Goal: Task Accomplishment & Management: Use online tool/utility

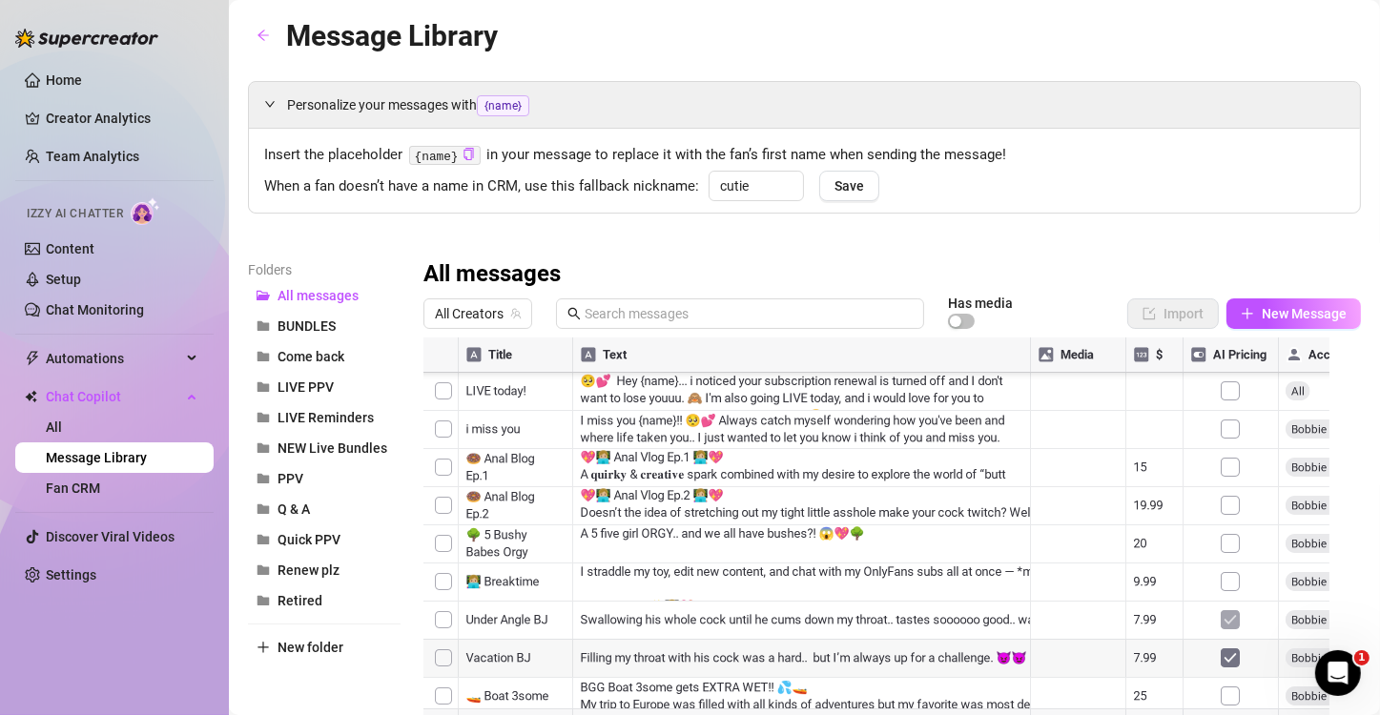
scroll to position [3156, 0]
click at [442, 513] on div at bounding box center [883, 550] width 921 height 425
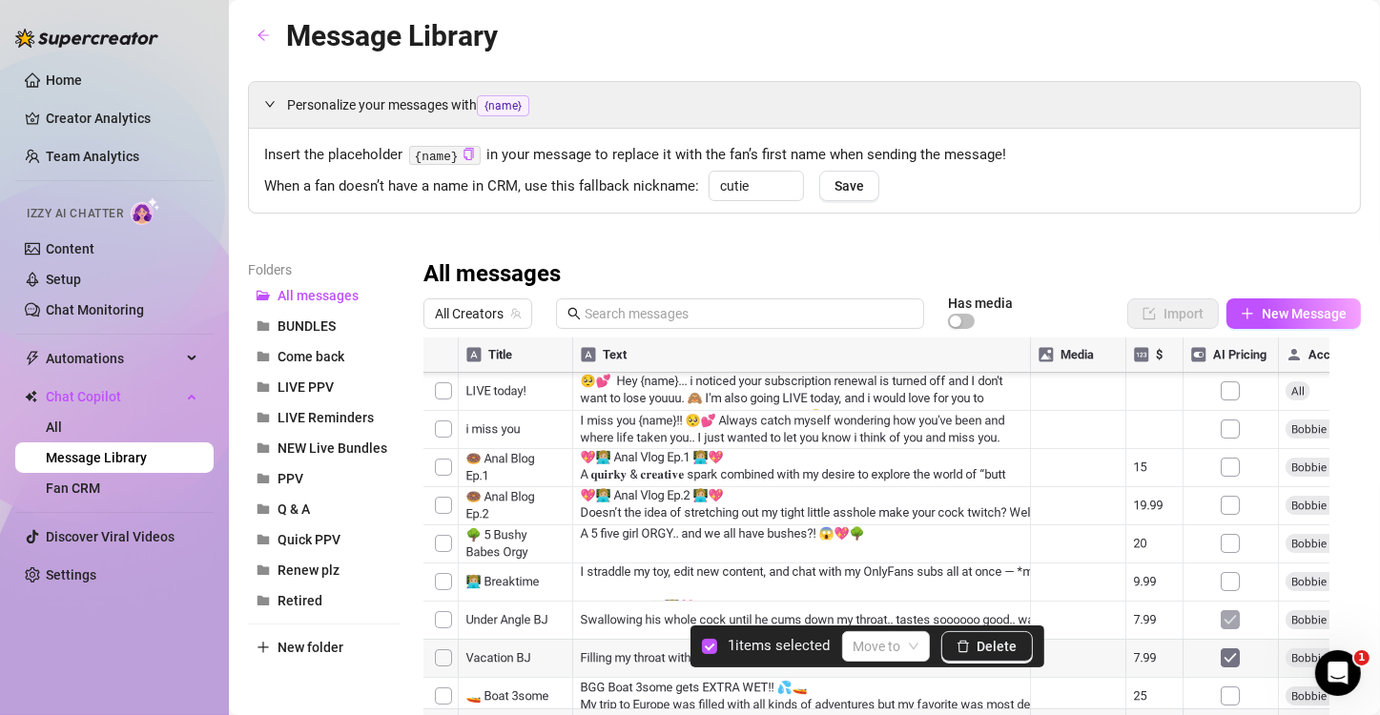
scroll to position [3029, 0]
click at [340, 388] on button "LIVE PPV" at bounding box center [324, 387] width 153 height 31
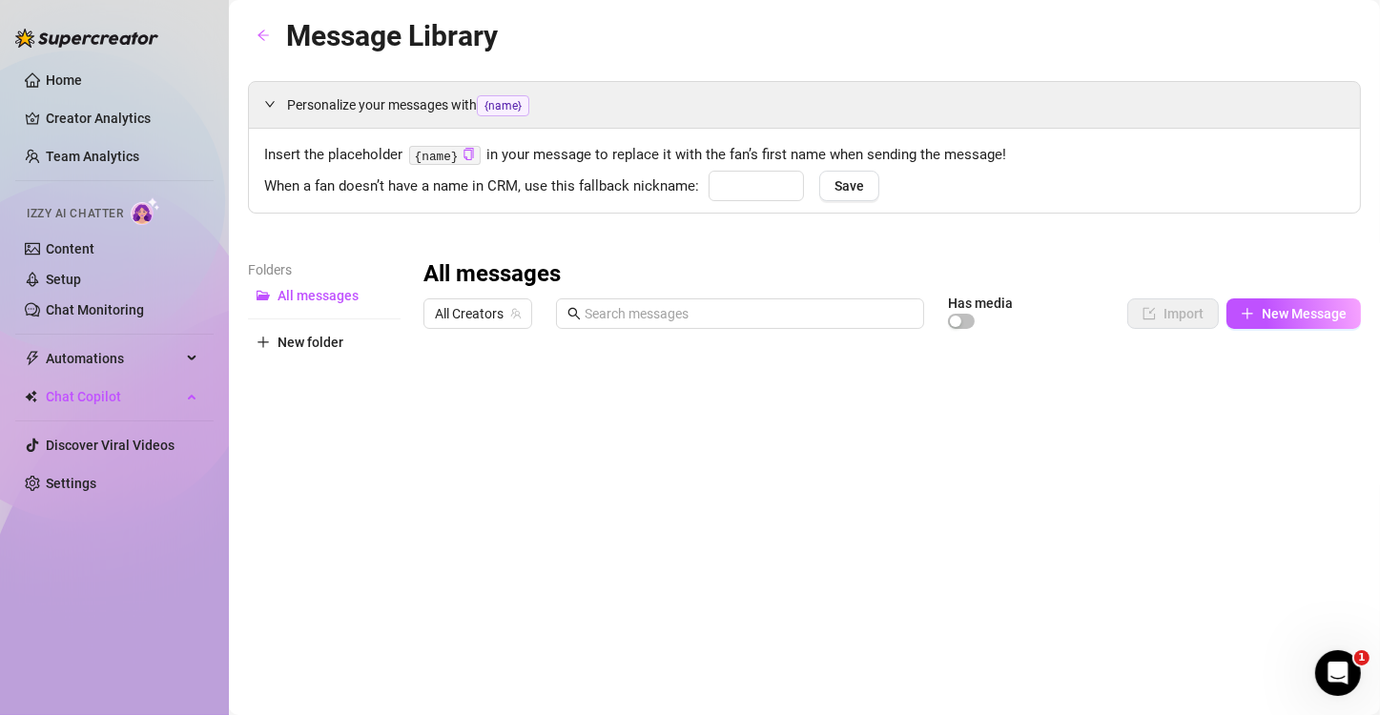
type input "cutie"
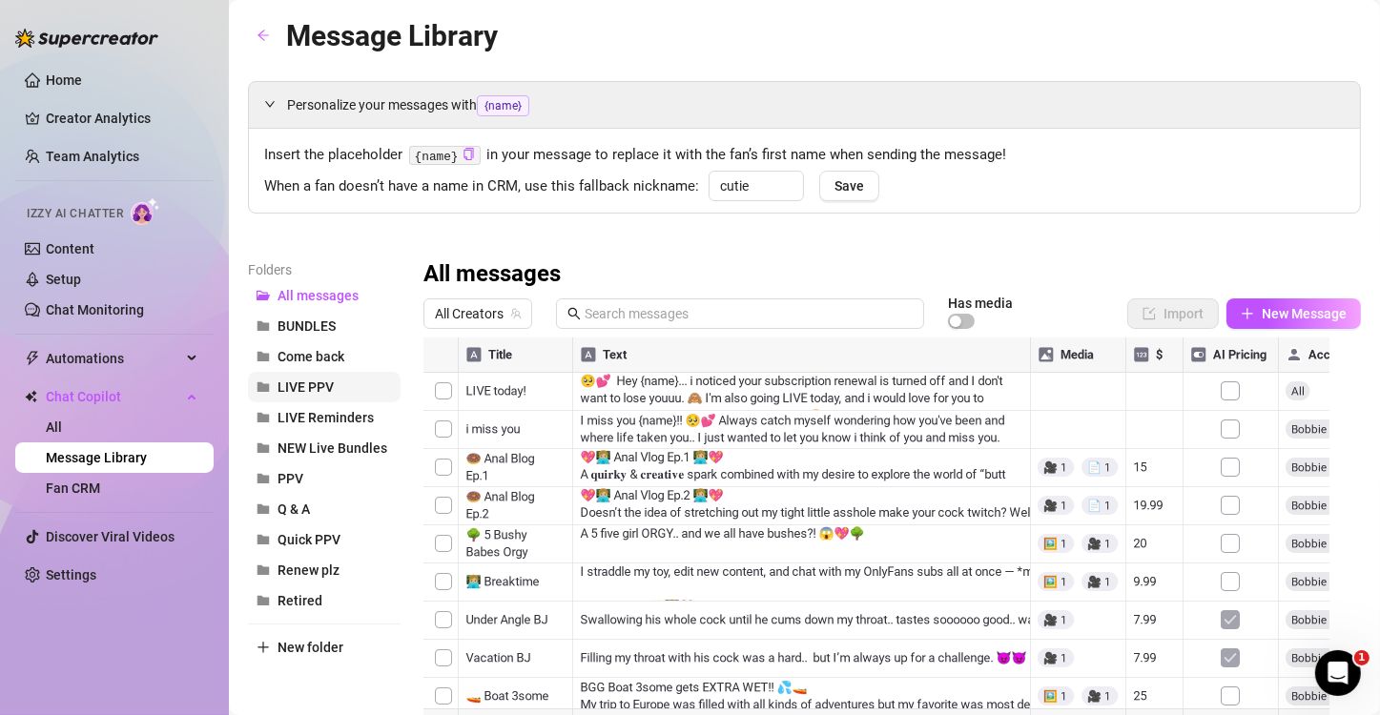
click at [329, 380] on span "LIVE PPV" at bounding box center [305, 387] width 56 height 15
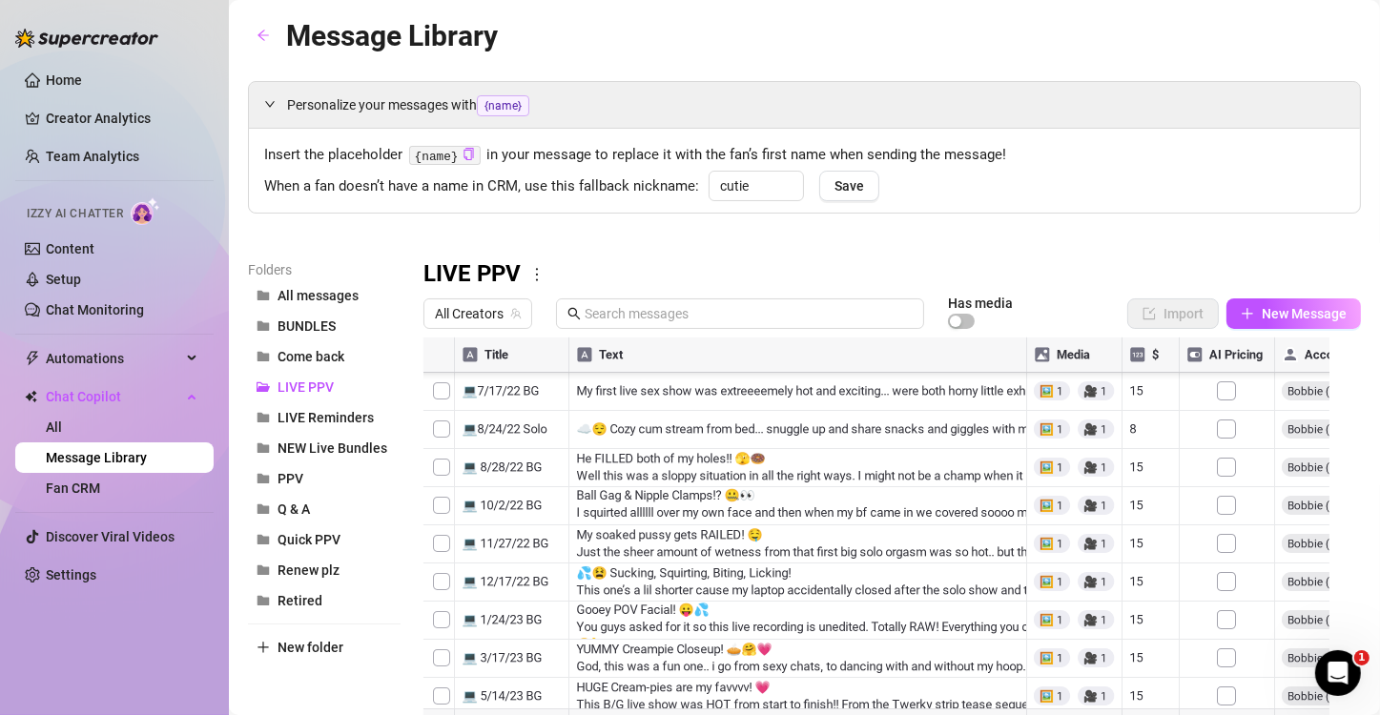
scroll to position [381, 0]
click at [437, 584] on div at bounding box center [883, 550] width 921 height 425
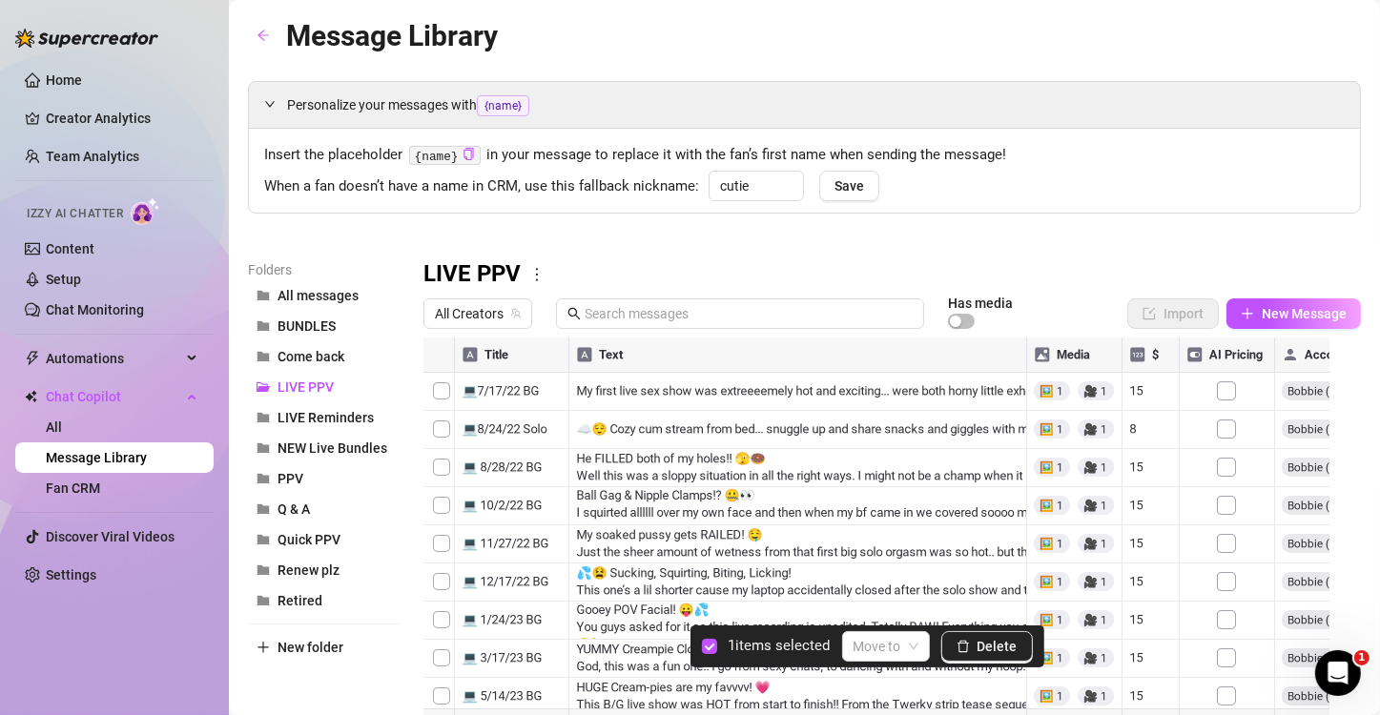
scroll to position [0, 0]
click at [444, 552] on div at bounding box center [883, 550] width 921 height 425
click at [989, 656] on button "Delete" at bounding box center [987, 646] width 92 height 31
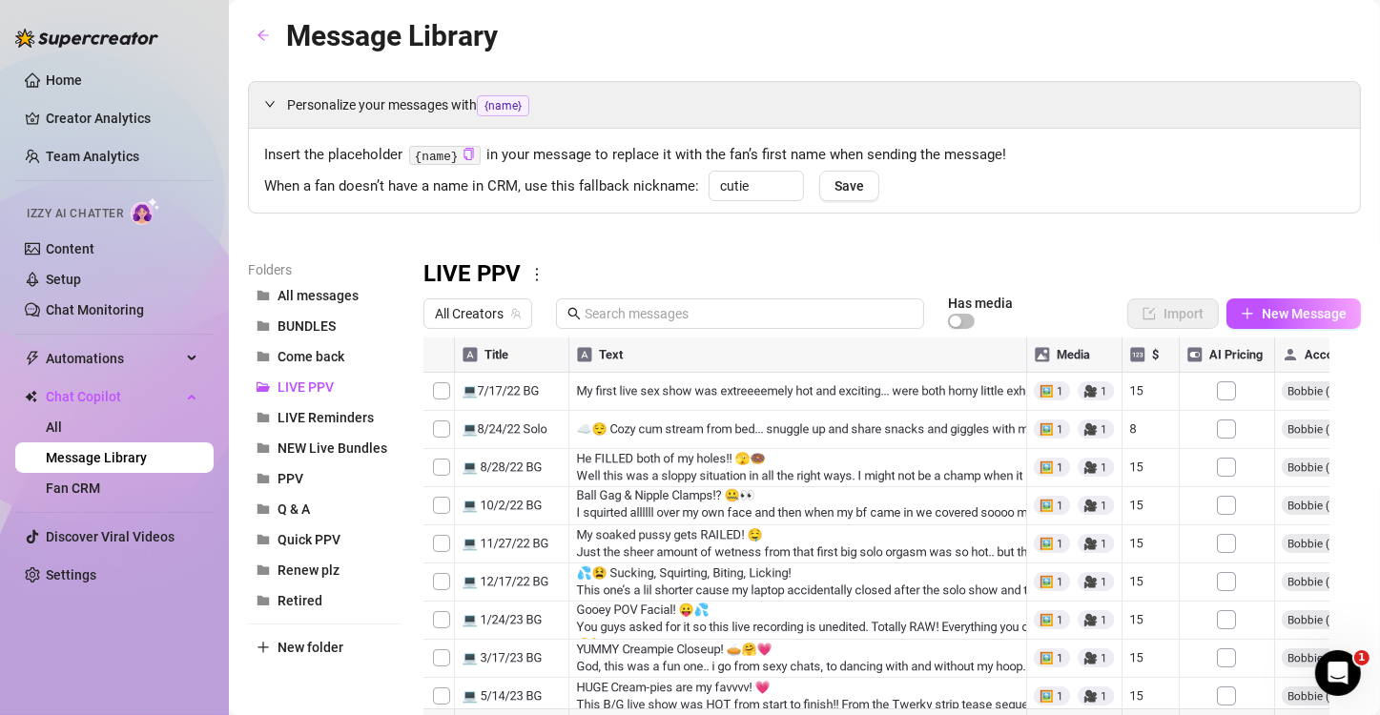
scroll to position [969, 0]
click at [328, 381] on span "LIVE PPV" at bounding box center [305, 387] width 56 height 15
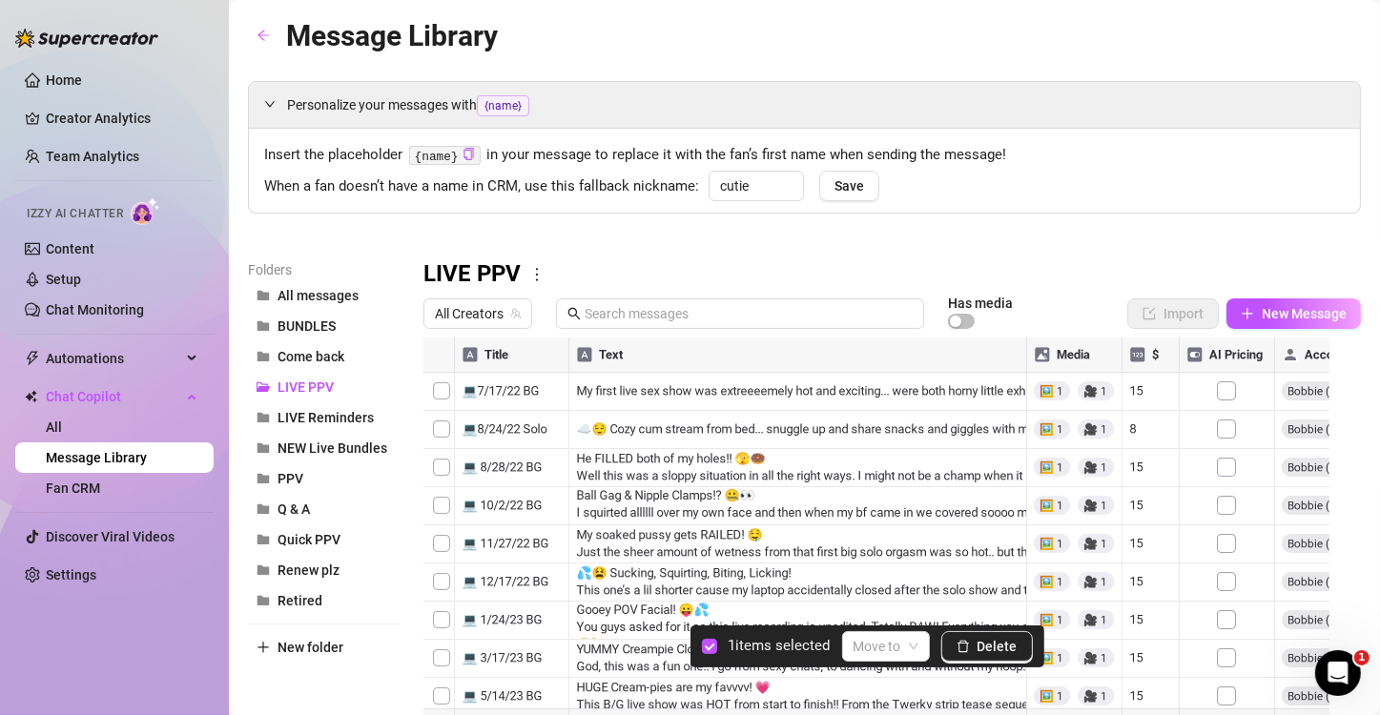
click at [445, 389] on div at bounding box center [883, 550] width 921 height 425
click at [445, 428] on div at bounding box center [883, 550] width 921 height 425
click at [447, 469] on div at bounding box center [883, 550] width 921 height 425
click at [446, 503] on div at bounding box center [883, 550] width 921 height 425
click at [442, 562] on div at bounding box center [883, 550] width 921 height 425
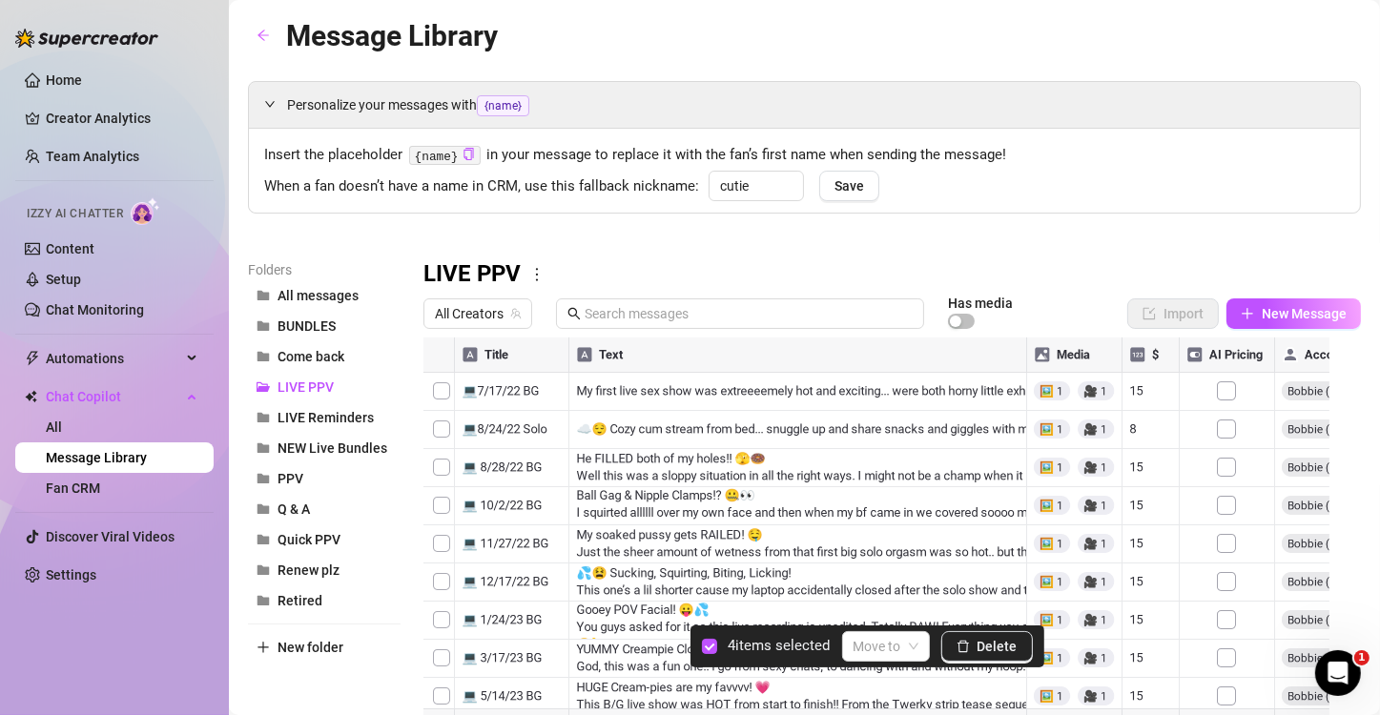
click at [442, 552] on div at bounding box center [883, 550] width 921 height 425
click at [444, 580] on div at bounding box center [883, 550] width 921 height 425
click at [442, 618] on div at bounding box center [883, 550] width 921 height 425
click at [430, 622] on div at bounding box center [883, 550] width 921 height 425
click at [445, 650] on div at bounding box center [883, 550] width 921 height 425
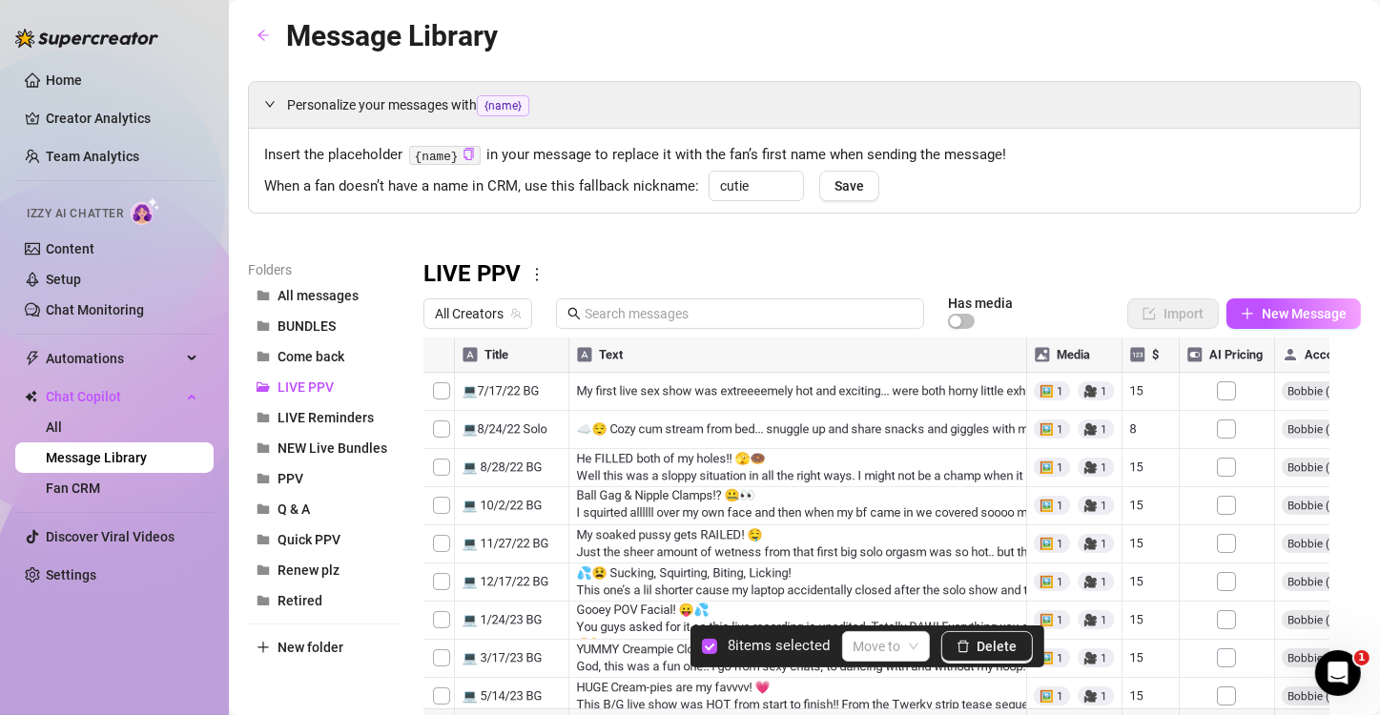
scroll to position [127, 0]
click at [441, 570] on div at bounding box center [883, 550] width 921 height 425
click at [445, 590] on div at bounding box center [883, 550] width 921 height 425
click at [446, 638] on div at bounding box center [883, 550] width 921 height 425
click at [442, 606] on div at bounding box center [883, 550] width 921 height 425
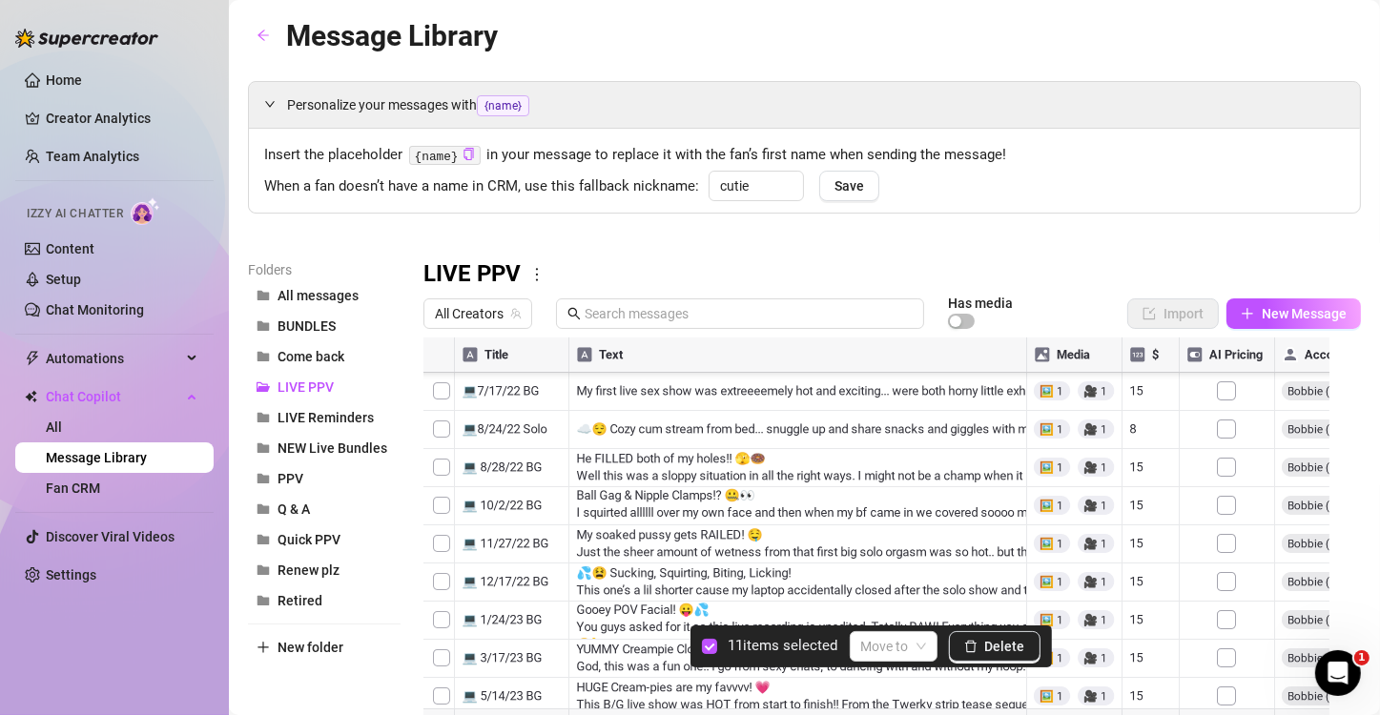
click at [450, 679] on div at bounding box center [883, 550] width 921 height 425
click at [446, 595] on div at bounding box center [883, 550] width 921 height 425
click at [441, 630] on div at bounding box center [883, 550] width 921 height 425
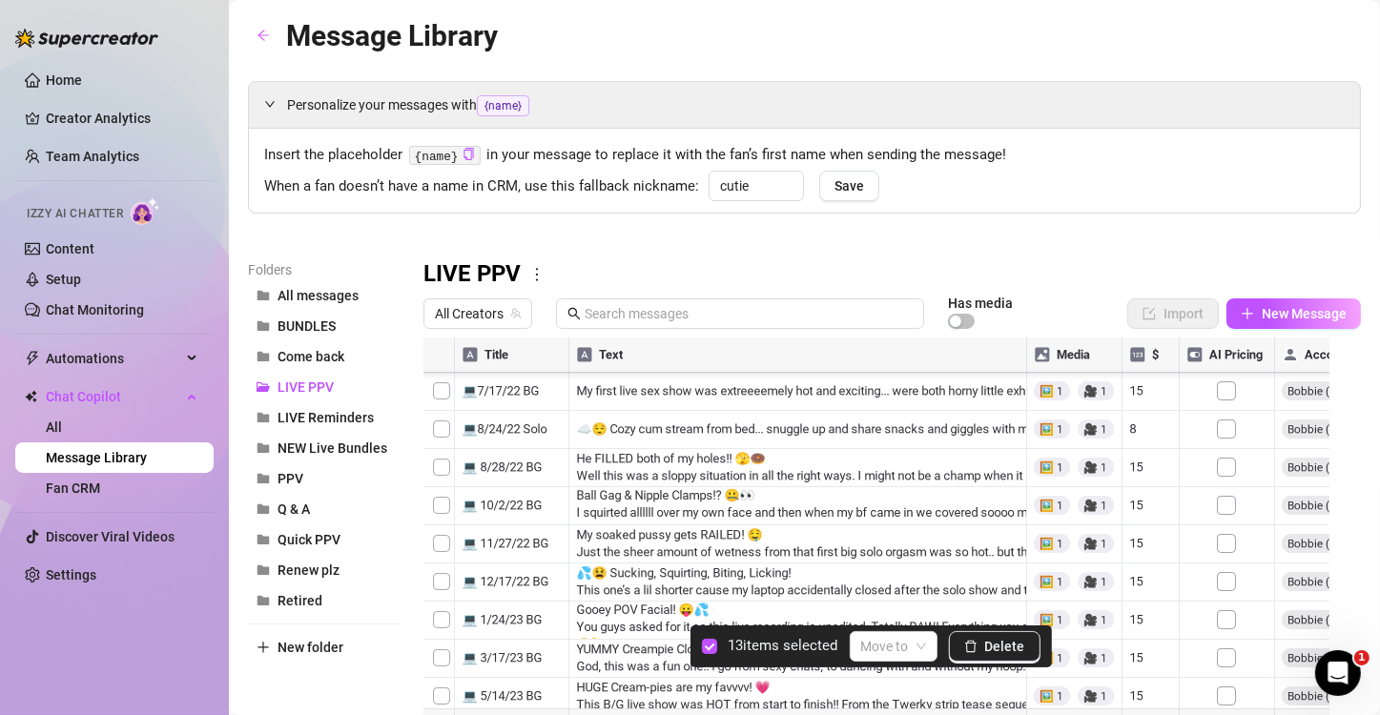
click at [445, 605] on div at bounding box center [883, 550] width 921 height 425
click at [442, 571] on div at bounding box center [883, 550] width 921 height 425
click at [443, 638] on div at bounding box center [883, 550] width 921 height 425
click at [439, 534] on div at bounding box center [883, 550] width 921 height 425
click at [444, 477] on div at bounding box center [883, 550] width 921 height 425
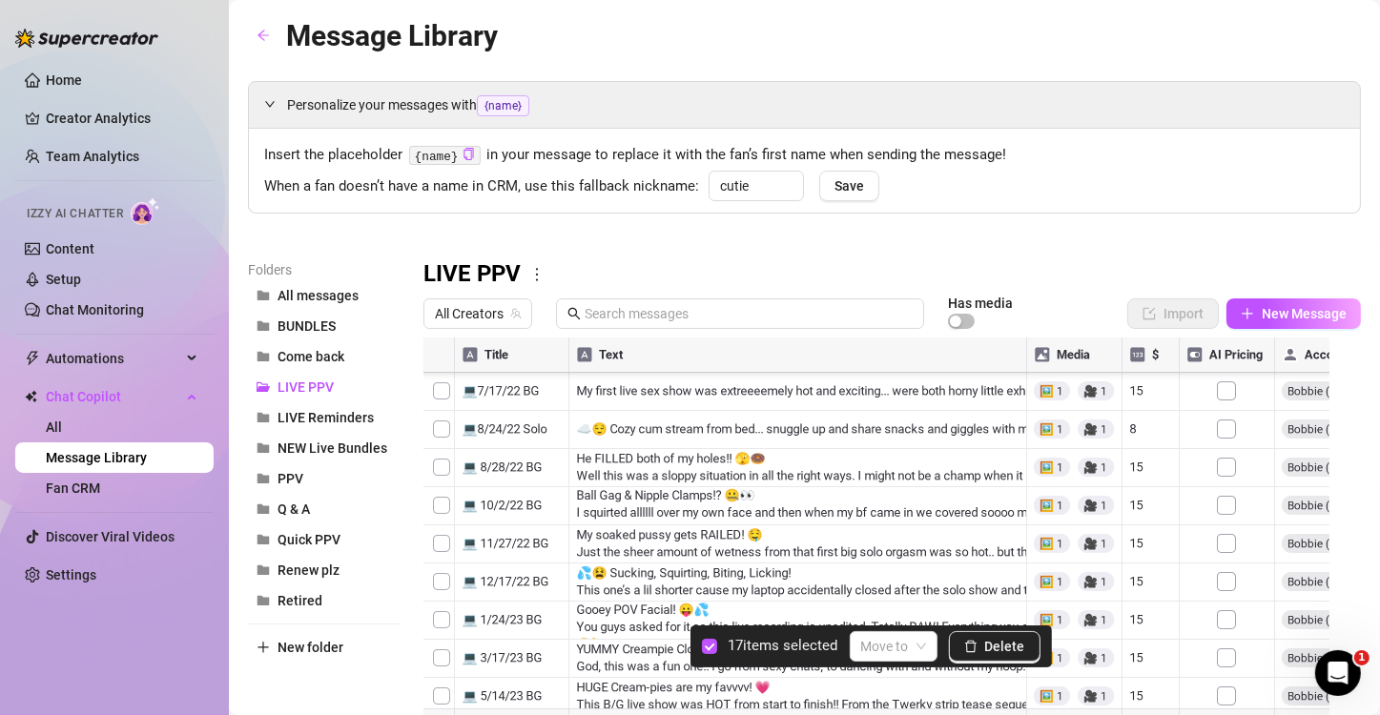
click at [444, 452] on div at bounding box center [883, 550] width 921 height 425
click at [443, 489] on div at bounding box center [883, 550] width 921 height 425
click at [441, 420] on div at bounding box center [883, 550] width 921 height 425
click at [438, 381] on div at bounding box center [883, 550] width 921 height 425
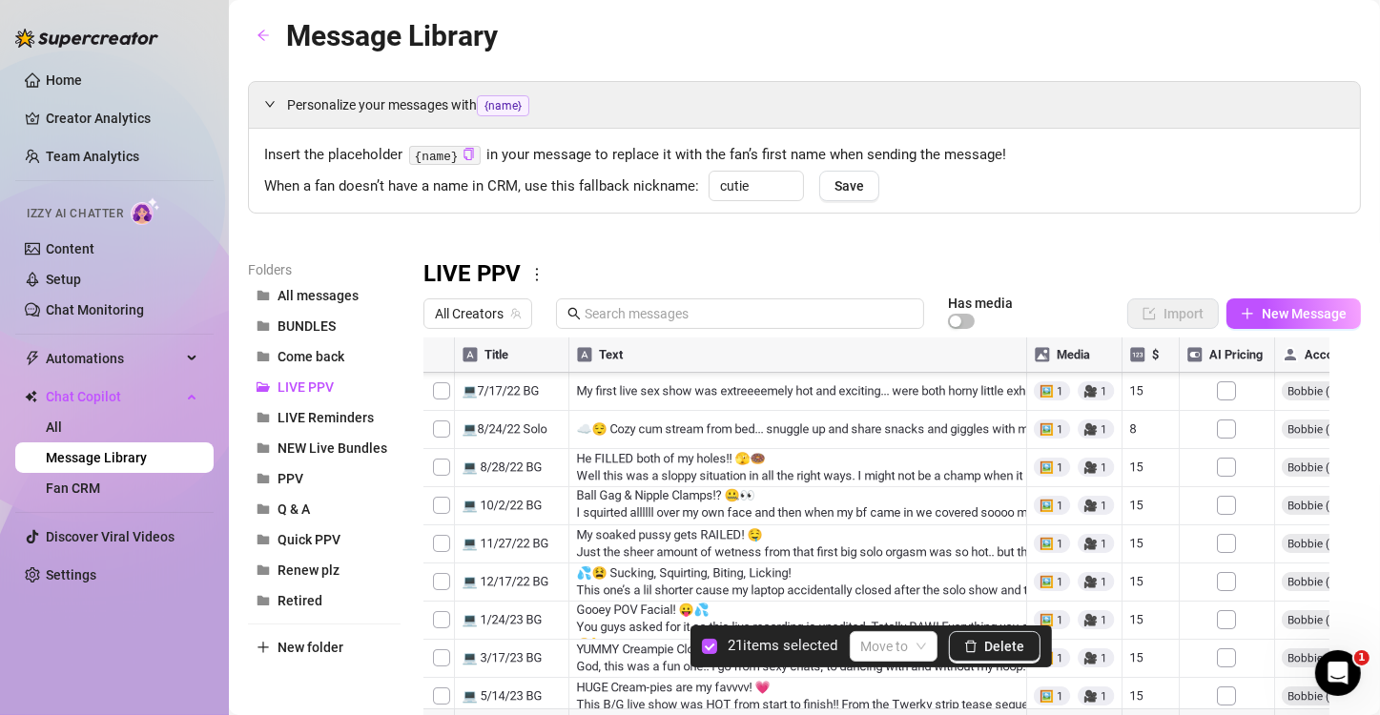
click at [443, 587] on div at bounding box center [883, 550] width 921 height 425
click at [443, 545] on div at bounding box center [883, 550] width 921 height 425
click at [442, 515] on div at bounding box center [883, 550] width 921 height 425
click at [442, 482] on div at bounding box center [883, 550] width 921 height 425
click at [445, 439] on div at bounding box center [883, 550] width 921 height 425
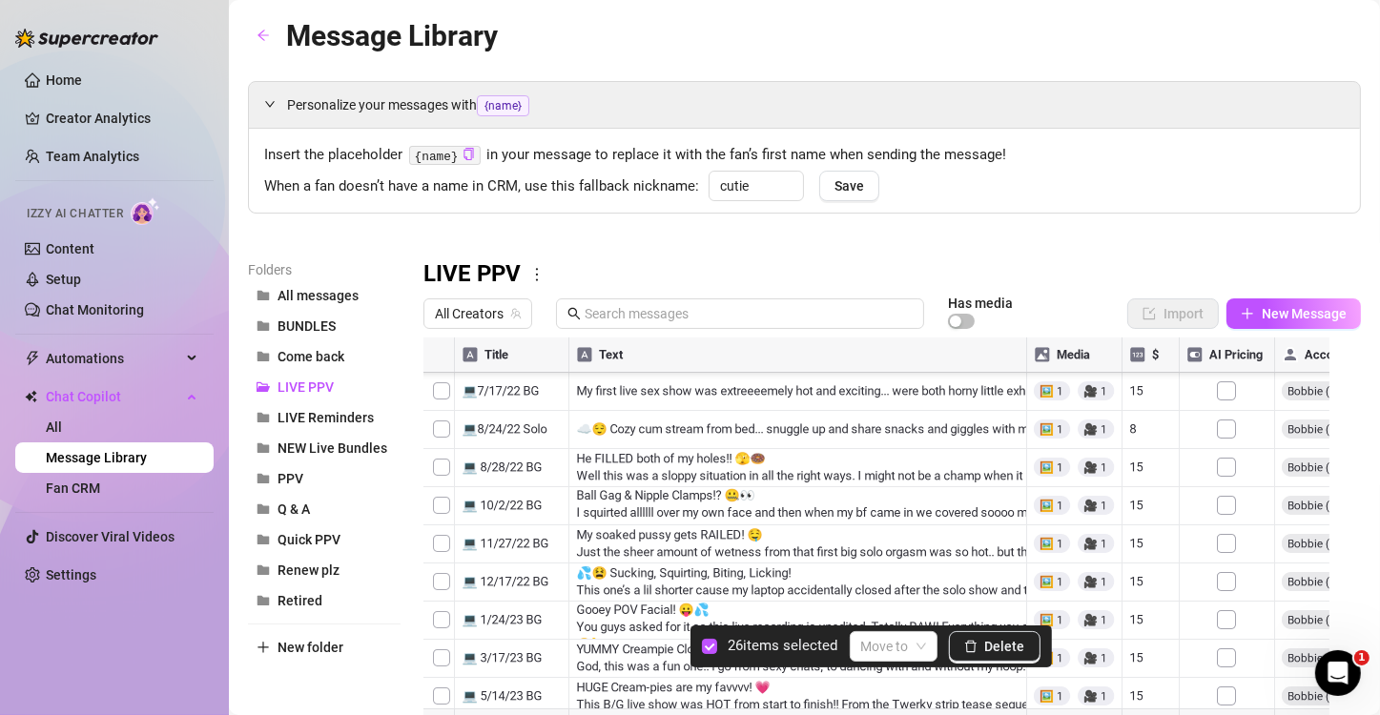
click at [443, 401] on div at bounding box center [883, 550] width 921 height 425
click at [445, 606] on div at bounding box center [883, 550] width 921 height 425
click at [445, 583] on div at bounding box center [883, 550] width 921 height 425
click at [442, 617] on div at bounding box center [883, 550] width 921 height 425
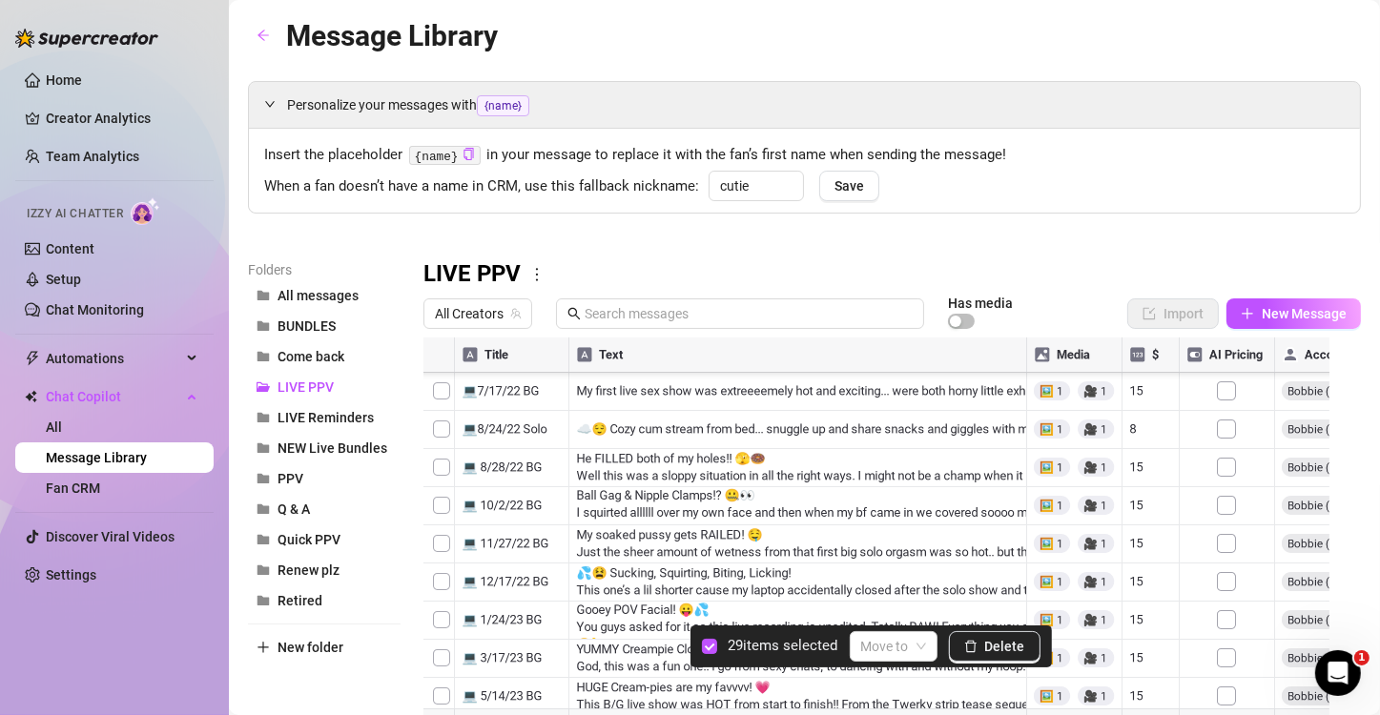
click at [442, 544] on div at bounding box center [883, 550] width 921 height 425
click at [443, 494] on div at bounding box center [883, 550] width 921 height 425
click at [442, 462] on div at bounding box center [883, 550] width 921 height 425
click at [445, 426] on div at bounding box center [883, 550] width 921 height 425
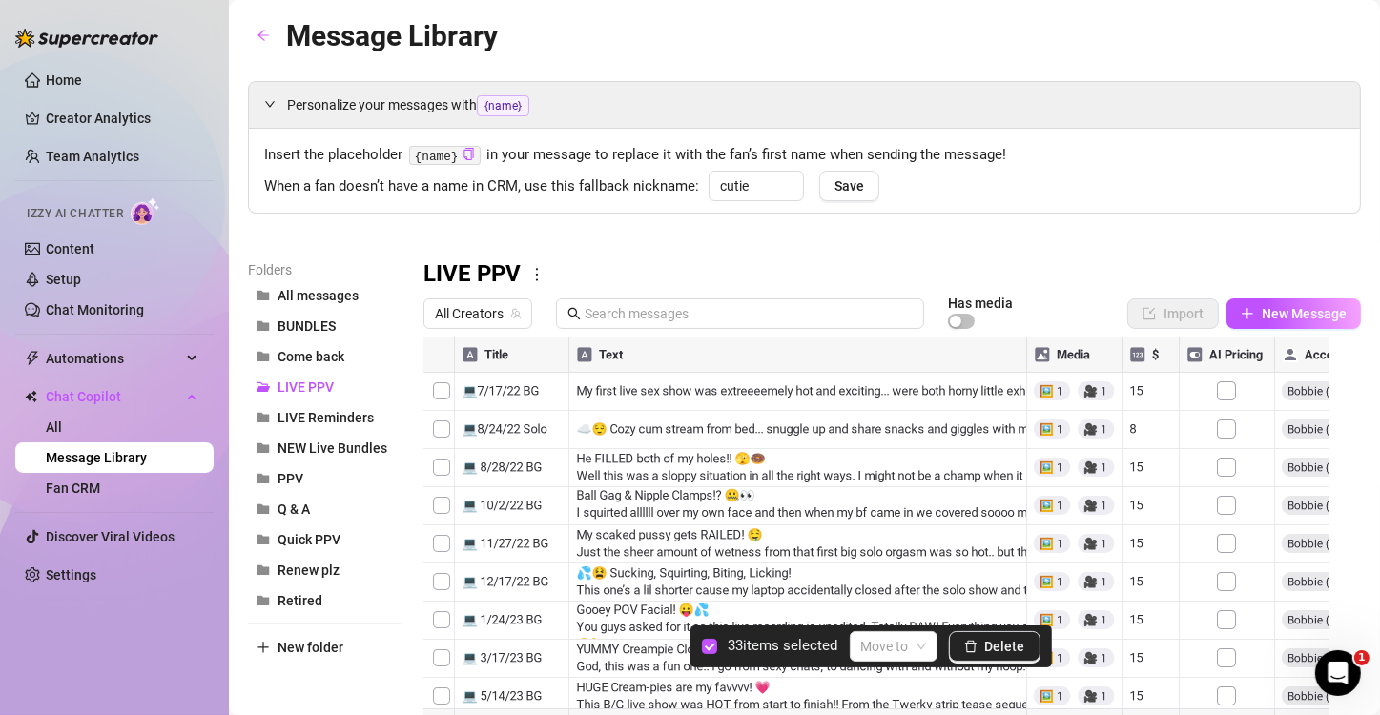
click at [438, 351] on div at bounding box center [883, 550] width 921 height 425
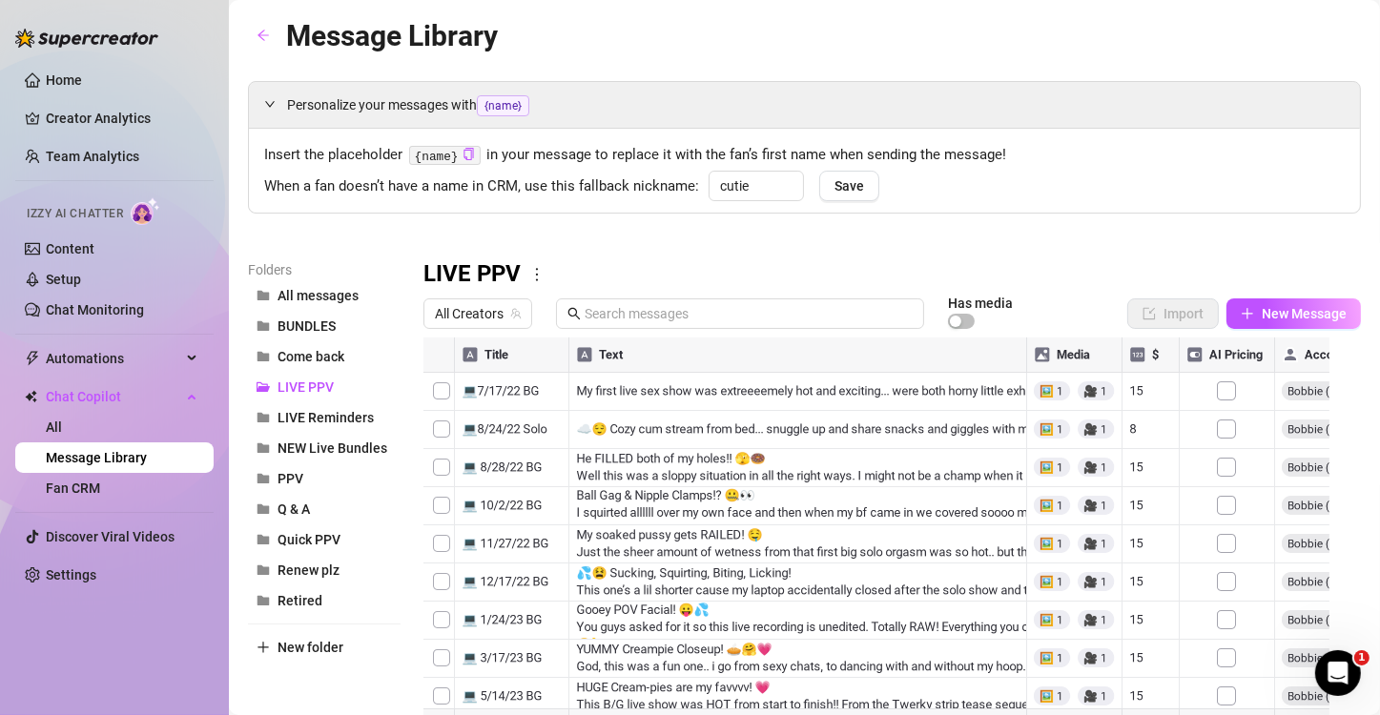
click at [438, 351] on div at bounding box center [883, 550] width 921 height 425
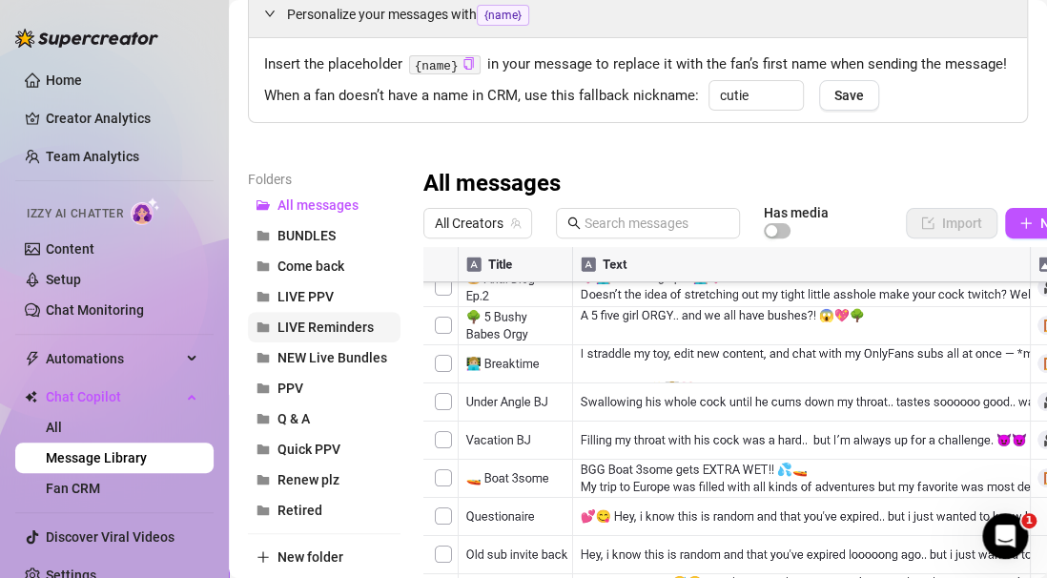
scroll to position [127, 0]
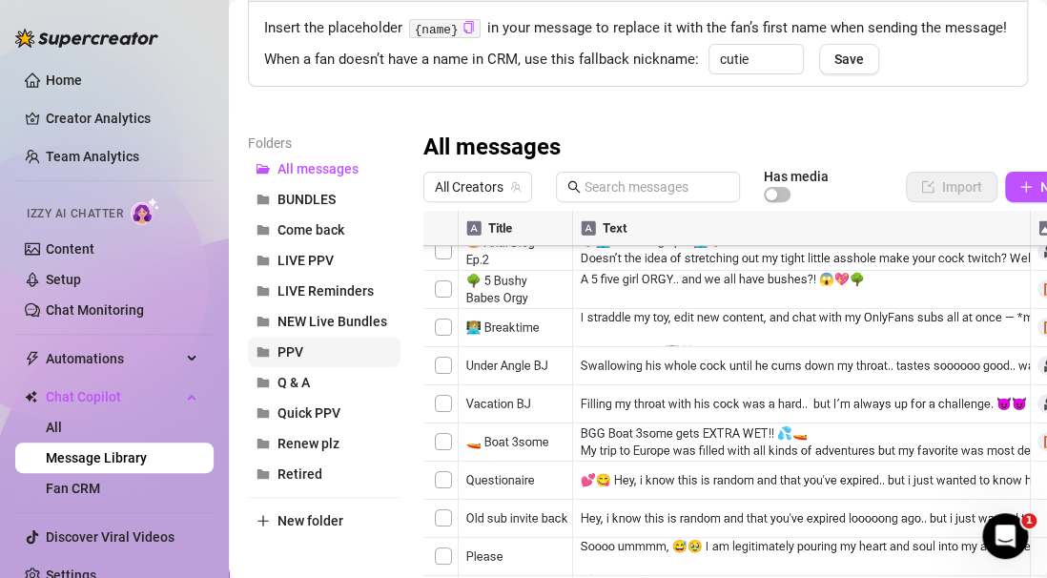
click at [310, 367] on button "PPV" at bounding box center [324, 352] width 153 height 31
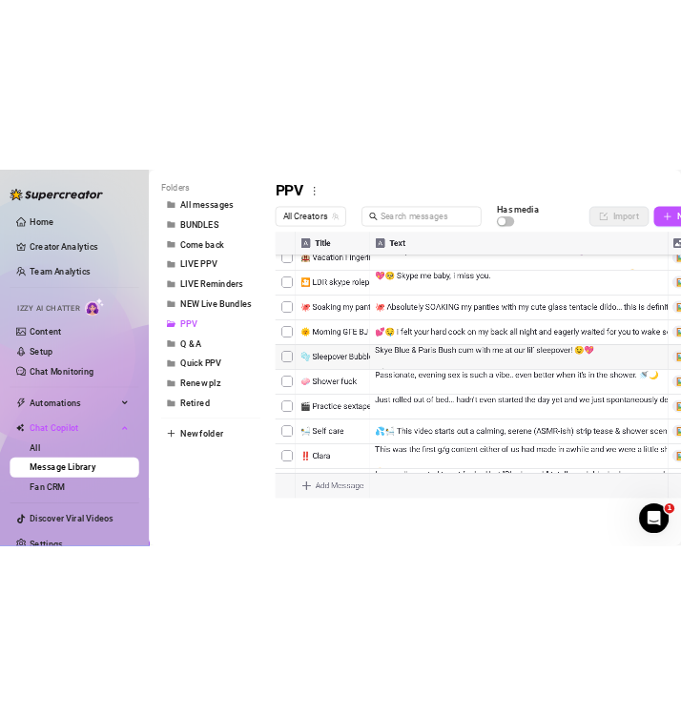
scroll to position [105, 0]
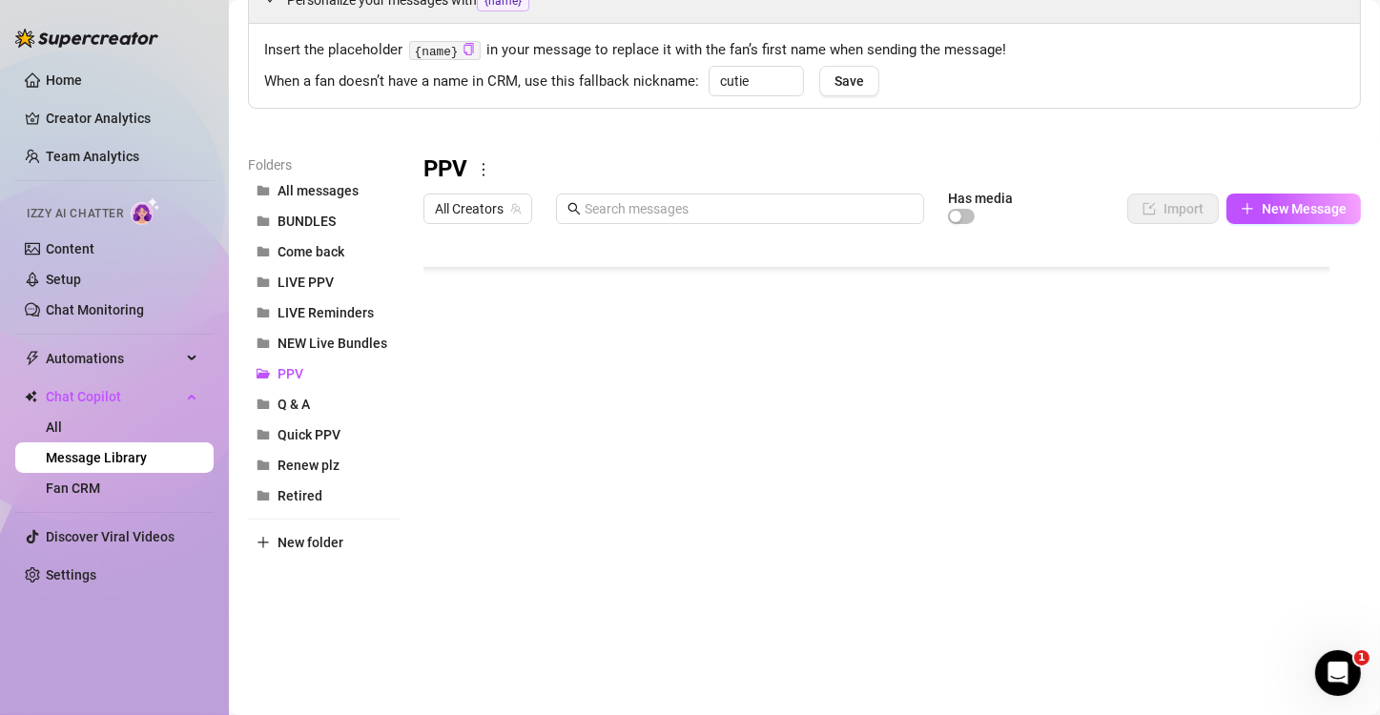
click at [1046, 469] on div at bounding box center [883, 445] width 921 height 425
click at [1046, 474] on div at bounding box center [883, 445] width 921 height 425
click at [1046, 474] on textarea "25" at bounding box center [1151, 473] width 44 height 17
type textarea "20"
click at [1046, 156] on div "PPV" at bounding box center [891, 169] width 937 height 31
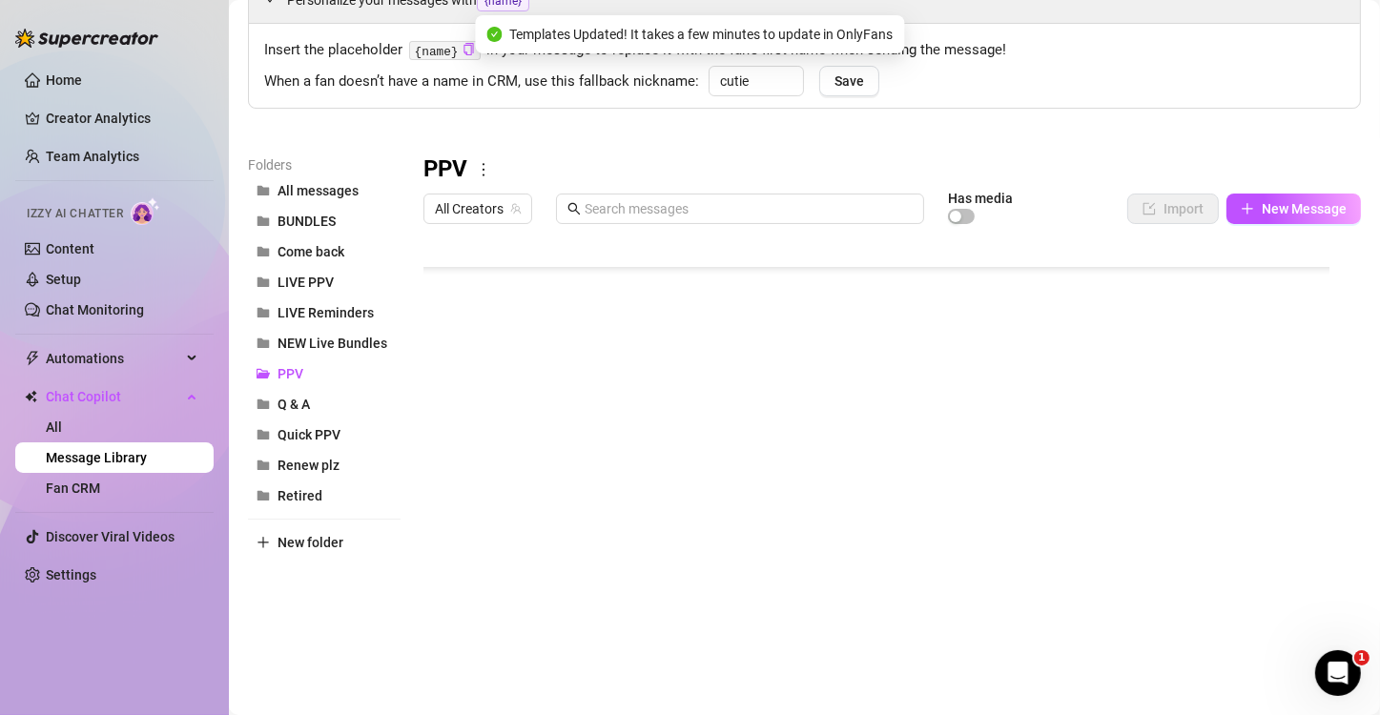
click at [1046, 497] on div at bounding box center [883, 445] width 921 height 425
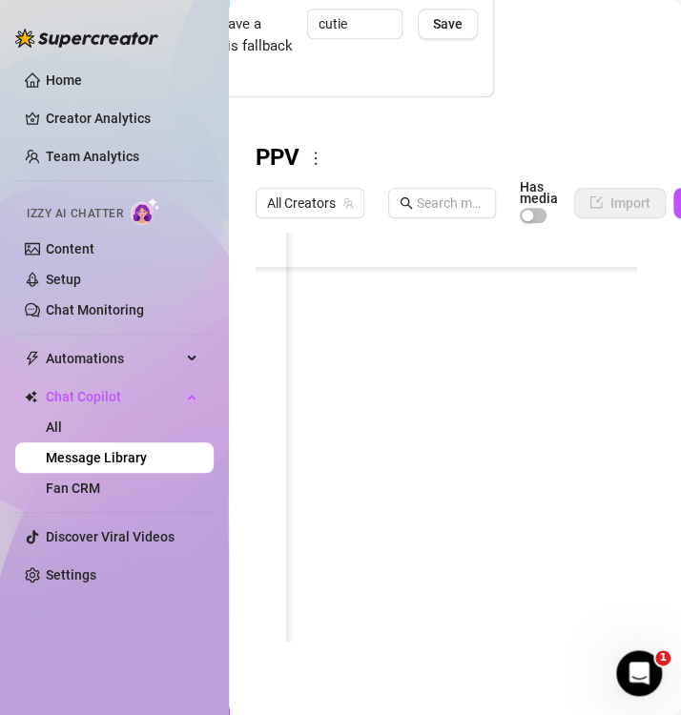
scroll to position [753, 523]
click at [470, 362] on div at bounding box center [455, 445] width 398 height 425
click at [457, 362] on div at bounding box center [455, 445] width 398 height 425
click at [457, 360] on textarea "5" at bounding box center [459, 355] width 44 height 17
type textarea "5"
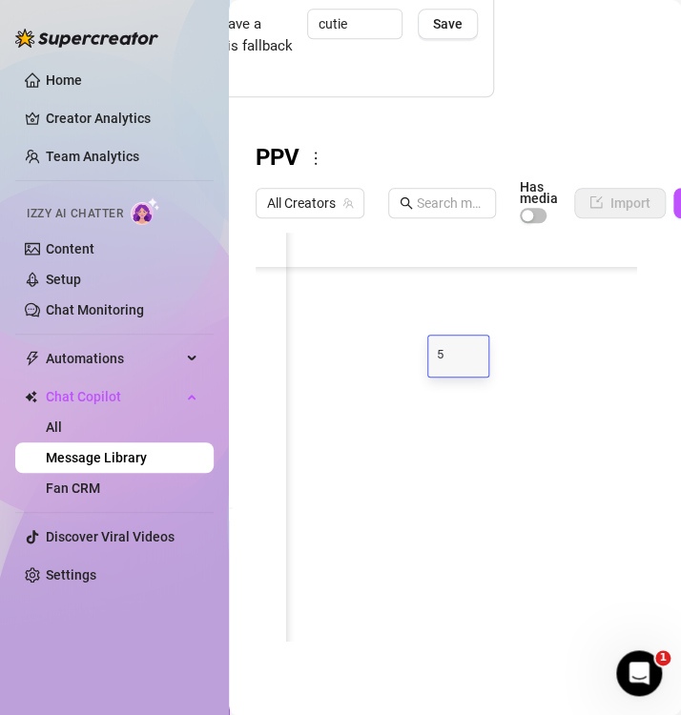
click at [476, 345] on div "5 5" at bounding box center [459, 357] width 44 height 32
click at [498, 313] on div at bounding box center [455, 445] width 398 height 425
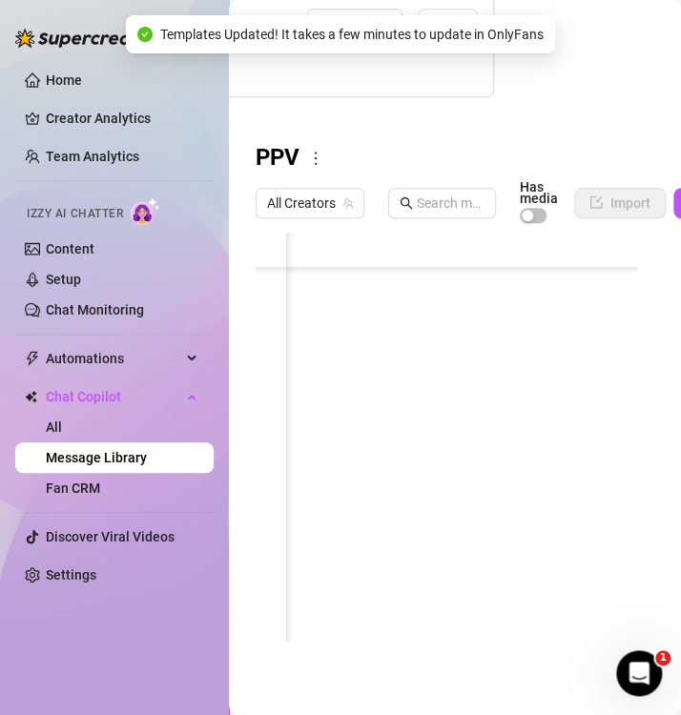
click at [472, 358] on div at bounding box center [455, 445] width 398 height 425
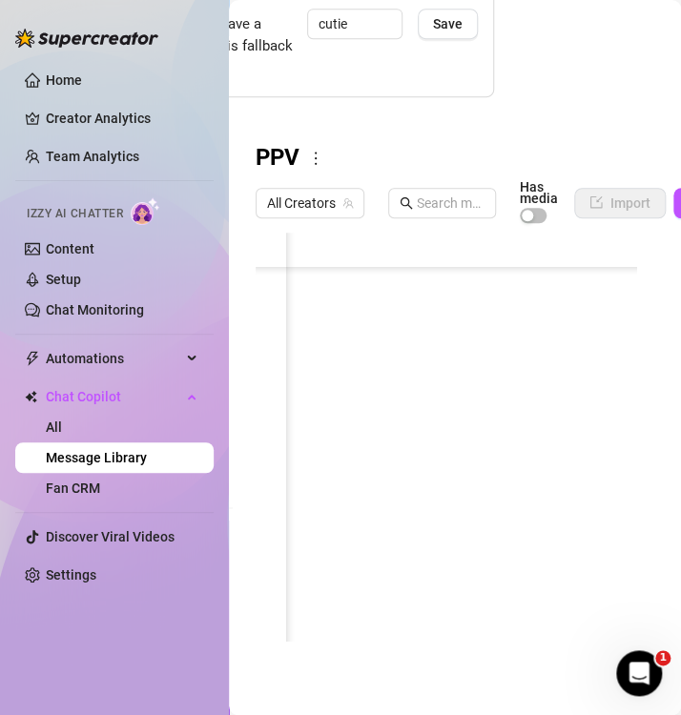
click at [457, 434] on div at bounding box center [455, 445] width 398 height 425
click at [409, 279] on div at bounding box center [455, 445] width 398 height 425
click at [401, 280] on textarea "15" at bounding box center [398, 279] width 44 height 17
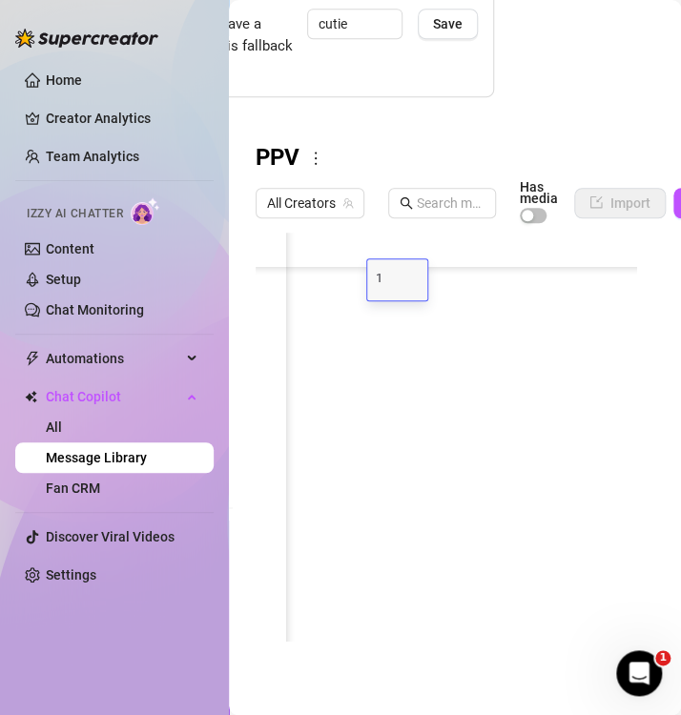
type textarea "10"
click at [403, 309] on div at bounding box center [455, 445] width 398 height 425
click at [304, 445] on div at bounding box center [455, 445] width 398 height 425
click at [305, 446] on div at bounding box center [455, 445] width 398 height 425
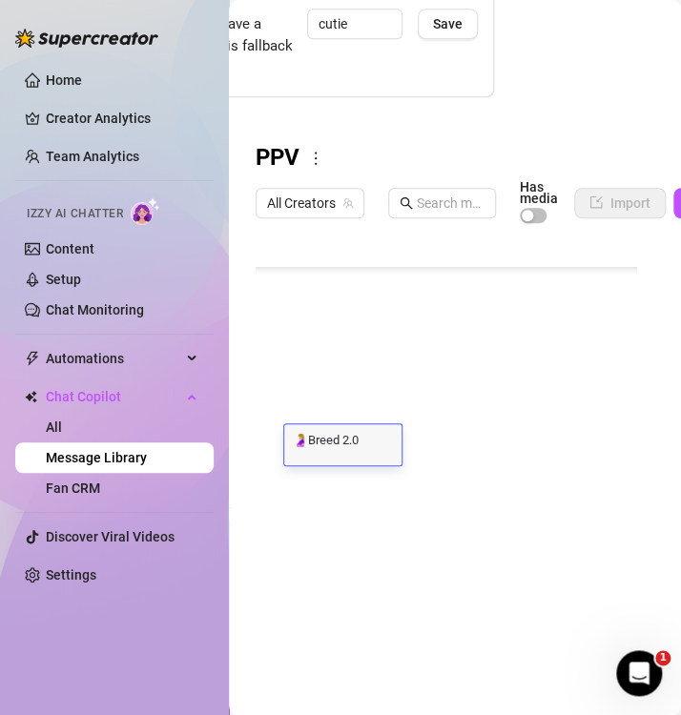
scroll to position [0, 0]
click at [303, 439] on textarea "🤰🏼Breed 2.0" at bounding box center [342, 438] width 117 height 17
type textarea "🍼Breed 2.0"
click at [323, 438] on textarea "🍼Breed 2.0" at bounding box center [342, 438] width 117 height 17
click at [312, 436] on textarea "🍼Breed 2.0" at bounding box center [342, 438] width 117 height 17
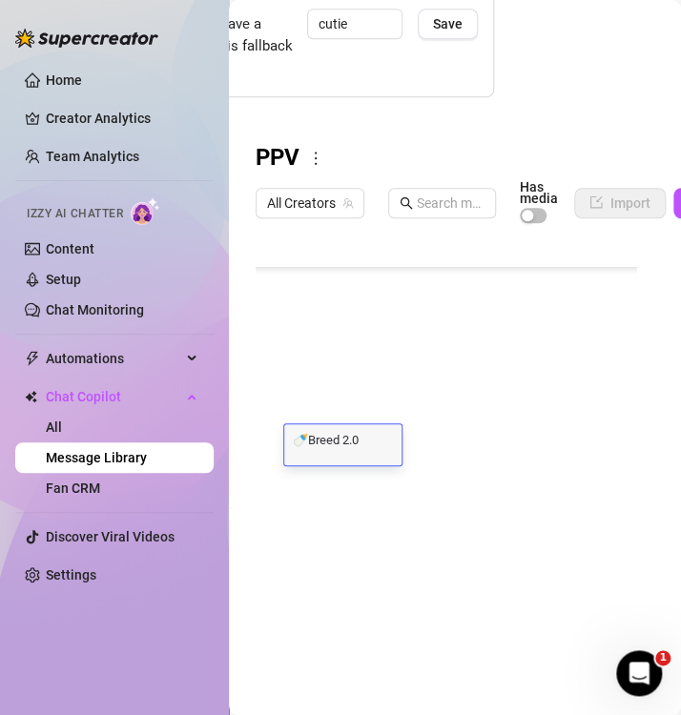
click at [312, 445] on textarea "🍼Breed 2.0" at bounding box center [342, 438] width 117 height 17
type textarea "🍼 Breed 2.0"
click at [354, 450] on div "🍼 Breed 2.0 🍼 Breed 2.0" at bounding box center [342, 444] width 117 height 41
click at [362, 481] on div at bounding box center [455, 445] width 398 height 425
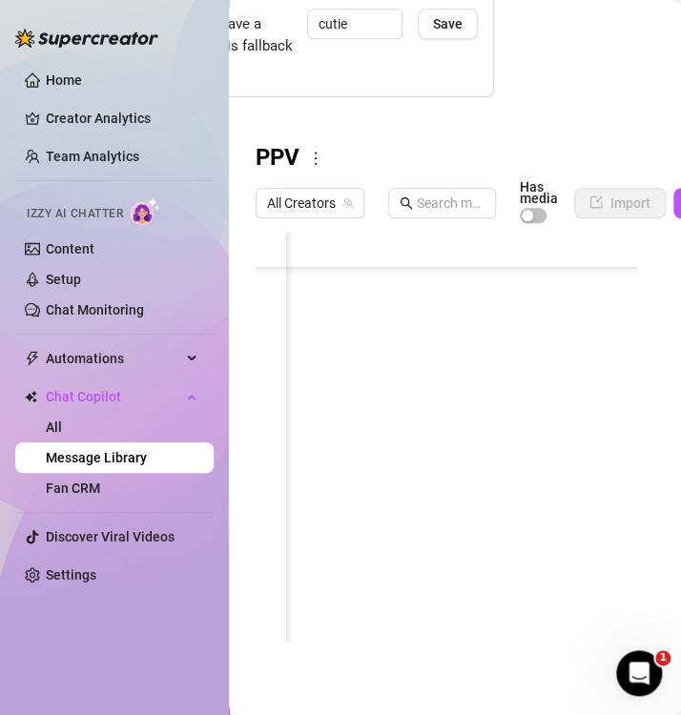
scroll to position [601, 92]
click at [468, 389] on div at bounding box center [455, 445] width 398 height 425
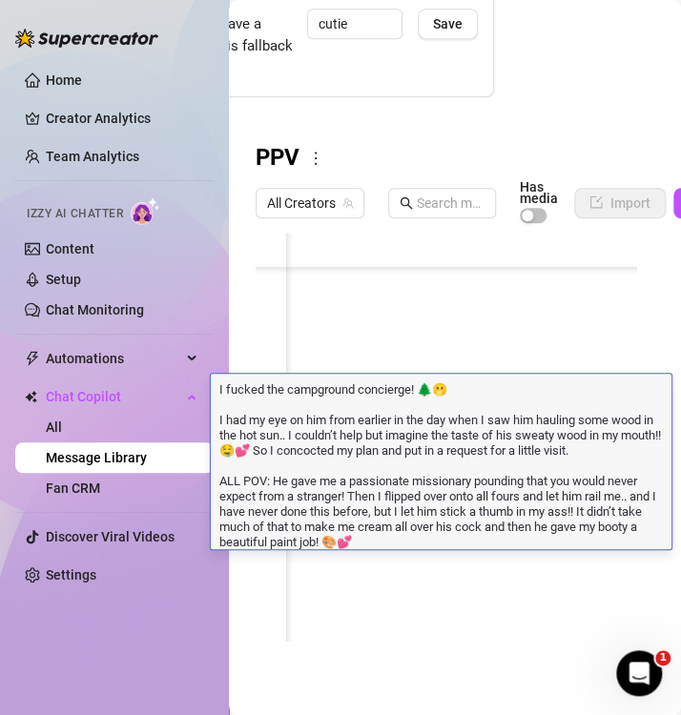
click at [472, 429] on textarea "I fucked the campground concierge! 🌲🫢 I had my eye on him from earlier in the d…" at bounding box center [441, 465] width 461 height 170
click at [461, 577] on body "Home Creator Analytics Team Analytics Izzy AI Chatter Content Setup Chat Monito…" at bounding box center [340, 357] width 681 height 715
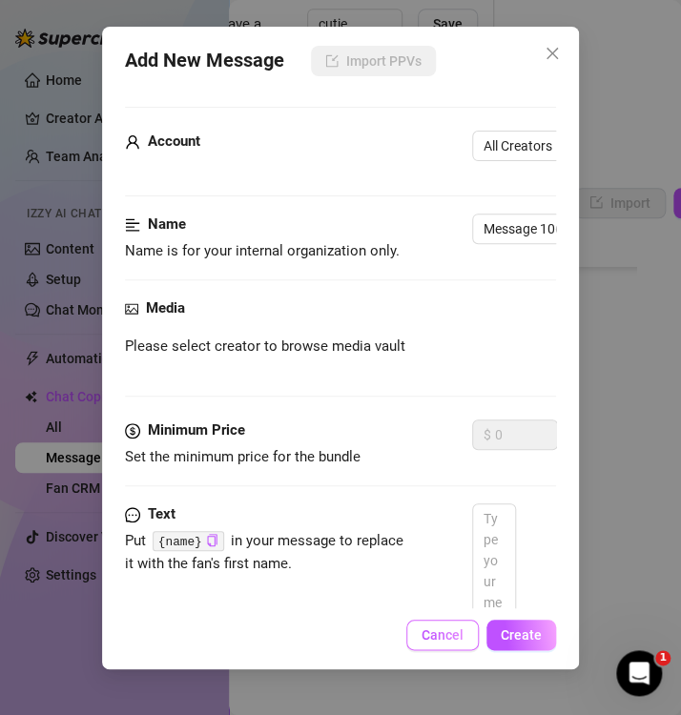
click at [457, 577] on span "Cancel" at bounding box center [442, 634] width 42 height 15
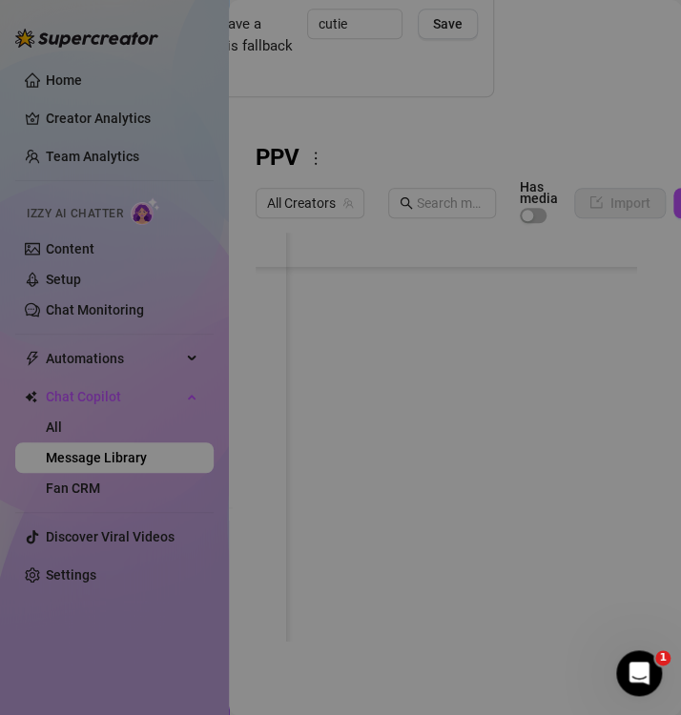
click at [413, 577] on body "Home Creator Analytics Team Analytics Izzy AI Chatter Content Setup Chat Monito…" at bounding box center [340, 357] width 681 height 715
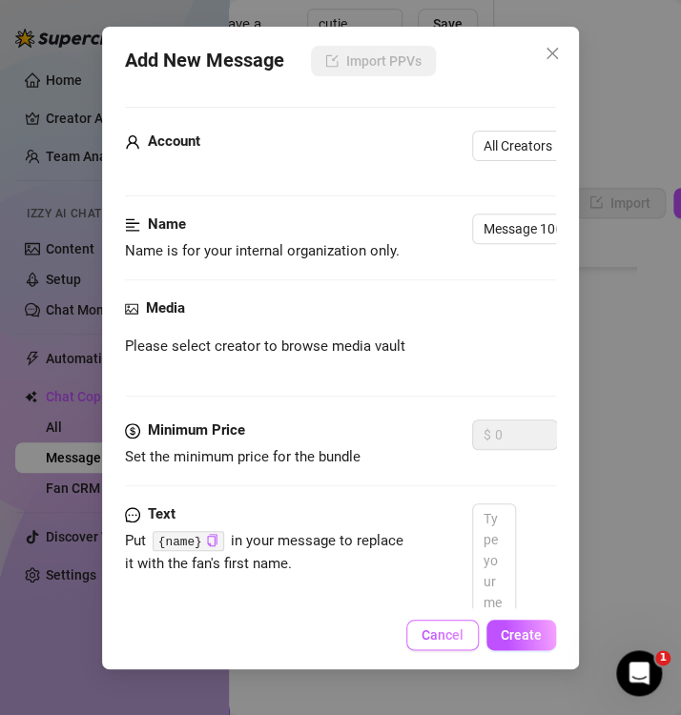
click at [456, 577] on span "Cancel" at bounding box center [442, 634] width 42 height 15
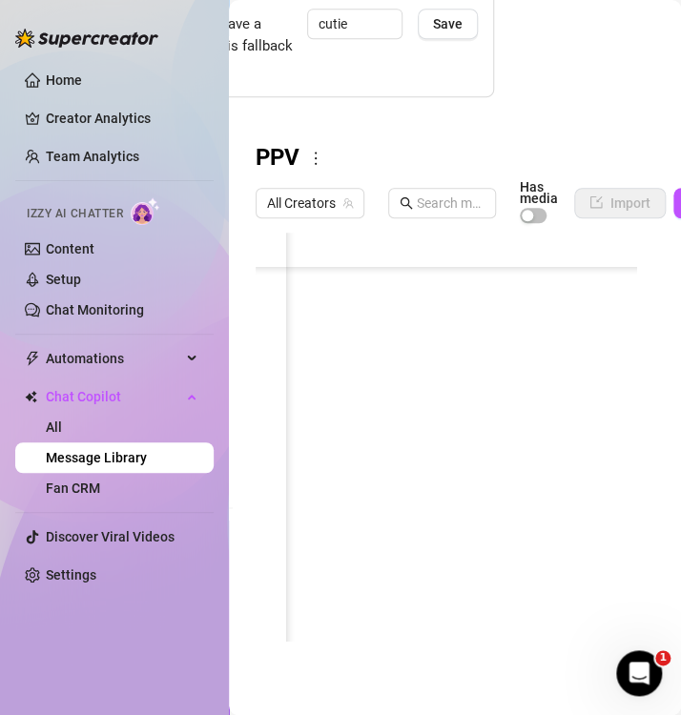
scroll to position [372, 530]
click at [450, 294] on div at bounding box center [455, 445] width 398 height 425
click at [448, 284] on div at bounding box center [455, 445] width 398 height 425
click at [461, 283] on textarea "7" at bounding box center [452, 279] width 44 height 17
type textarea "5"
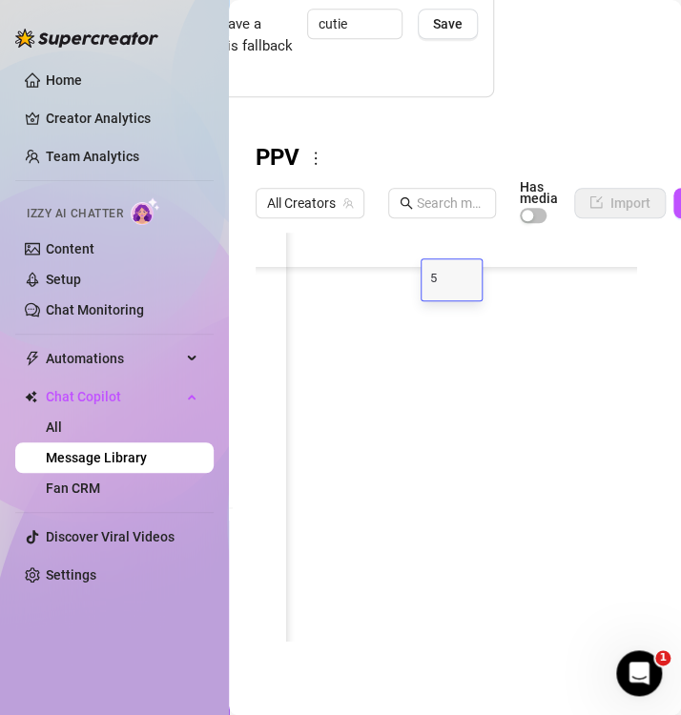
click at [458, 283] on textarea "5" at bounding box center [452, 279] width 44 height 17
click at [465, 325] on div at bounding box center [455, 445] width 398 height 425
click at [518, 121] on div "Message Library Personalize your messages with {name} Insert the placeholder {n…" at bounding box center [455, 357] width 452 height 715
